Goal: Transaction & Acquisition: Purchase product/service

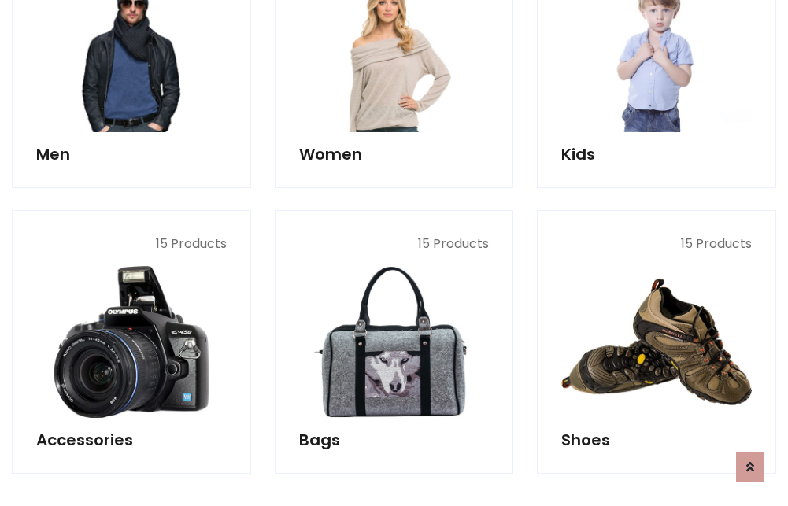
scroll to position [527, 0]
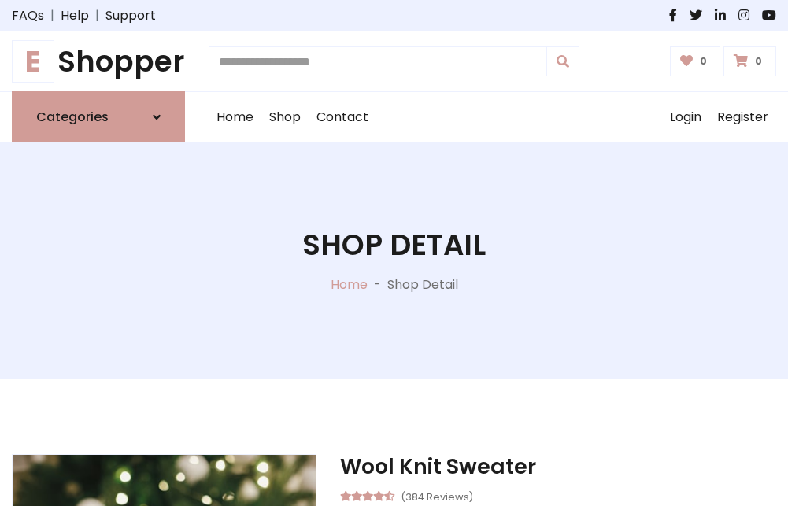
click at [98, 61] on h1 "E Shopper" at bounding box center [98, 61] width 173 height 35
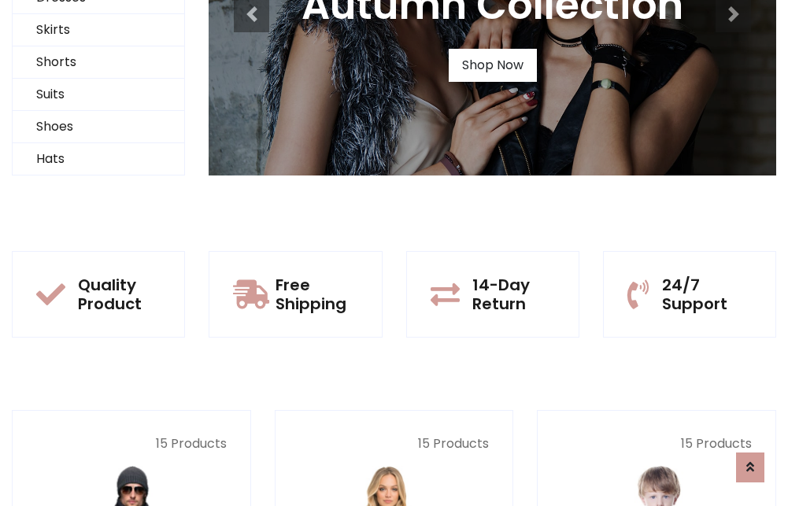
scroll to position [152, 0]
